Goal: Check status: Check status

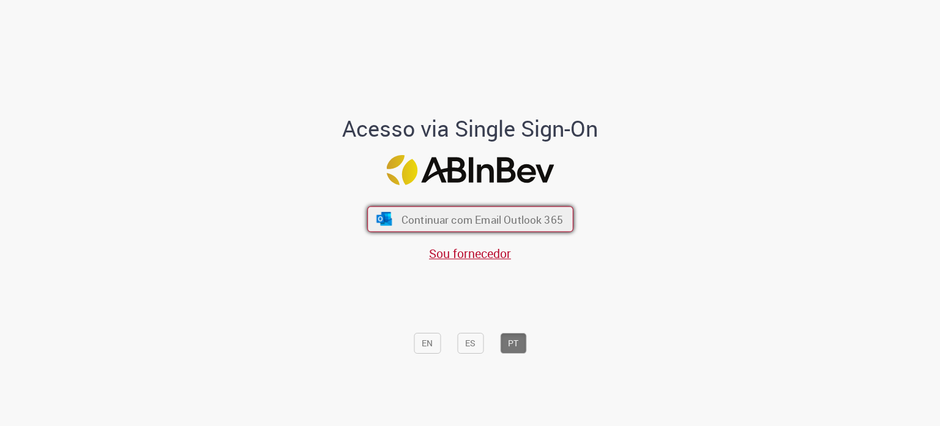
click at [446, 214] on span "Continuar com Email Outlook 365" at bounding box center [482, 219] width 162 height 14
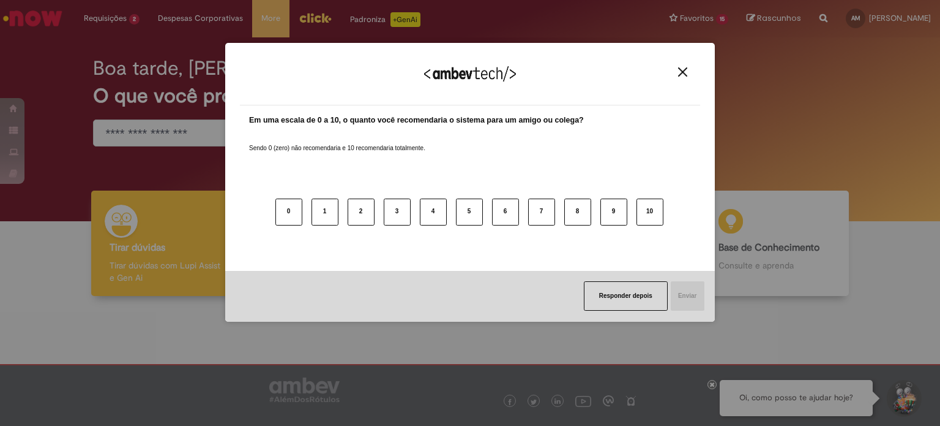
click at [686, 79] on div "Agradecemos seu feedback!" at bounding box center [470, 82] width 460 height 48
click at [680, 69] on img "Close" at bounding box center [682, 71] width 9 height 9
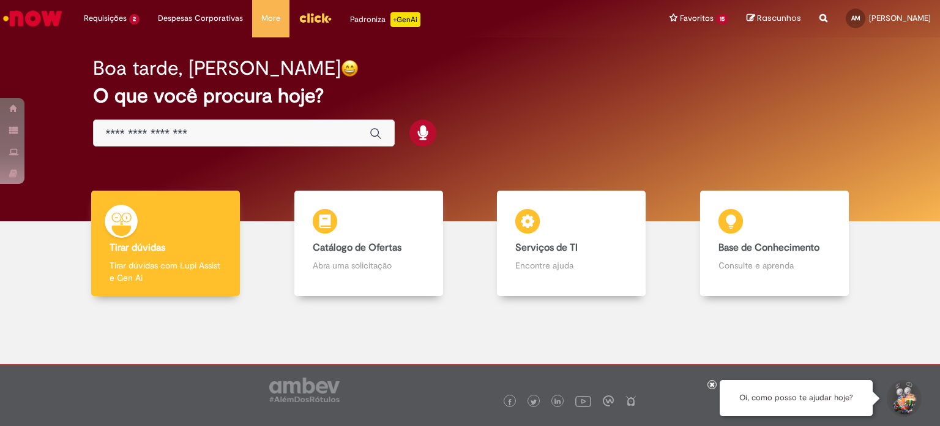
click at [484, 80] on div "Boa tarde, Andre O que você procura hoje?" at bounding box center [471, 102] width 798 height 104
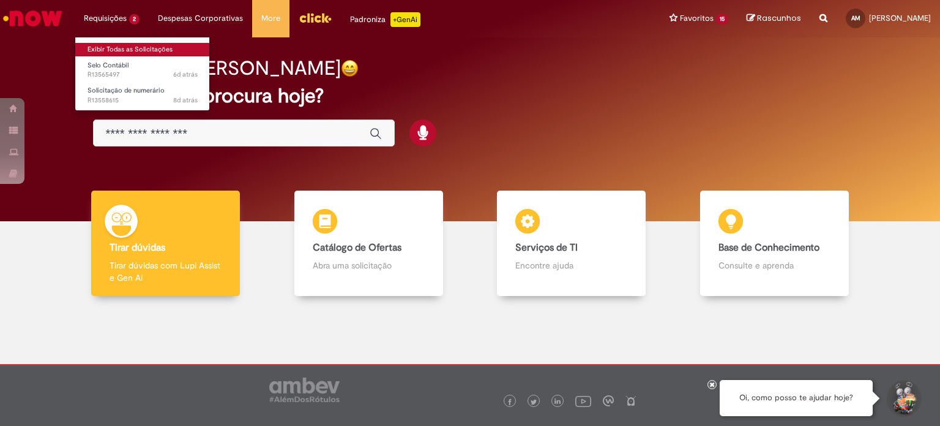
click at [127, 50] on link "Exibir Todas as Solicitações" at bounding box center [142, 49] width 135 height 13
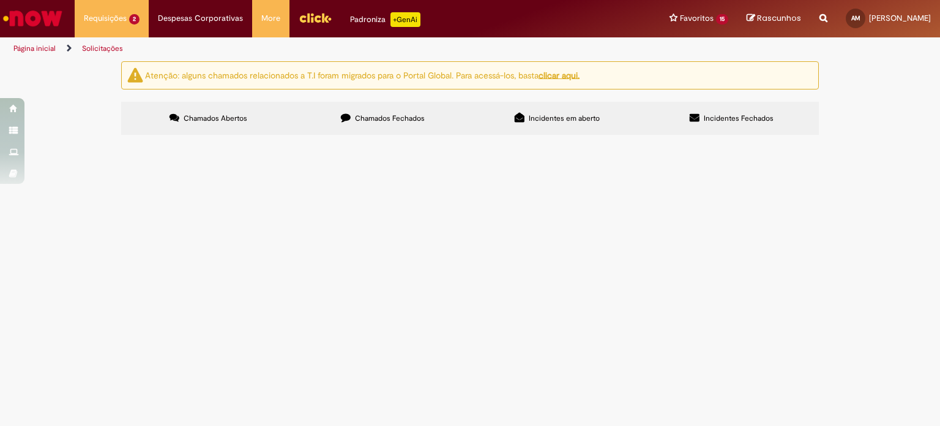
click at [0, 0] on span "Solicitação de numerário" at bounding box center [0, 0] width 0 height 0
